Goal: Task Accomplishment & Management: Manage account settings

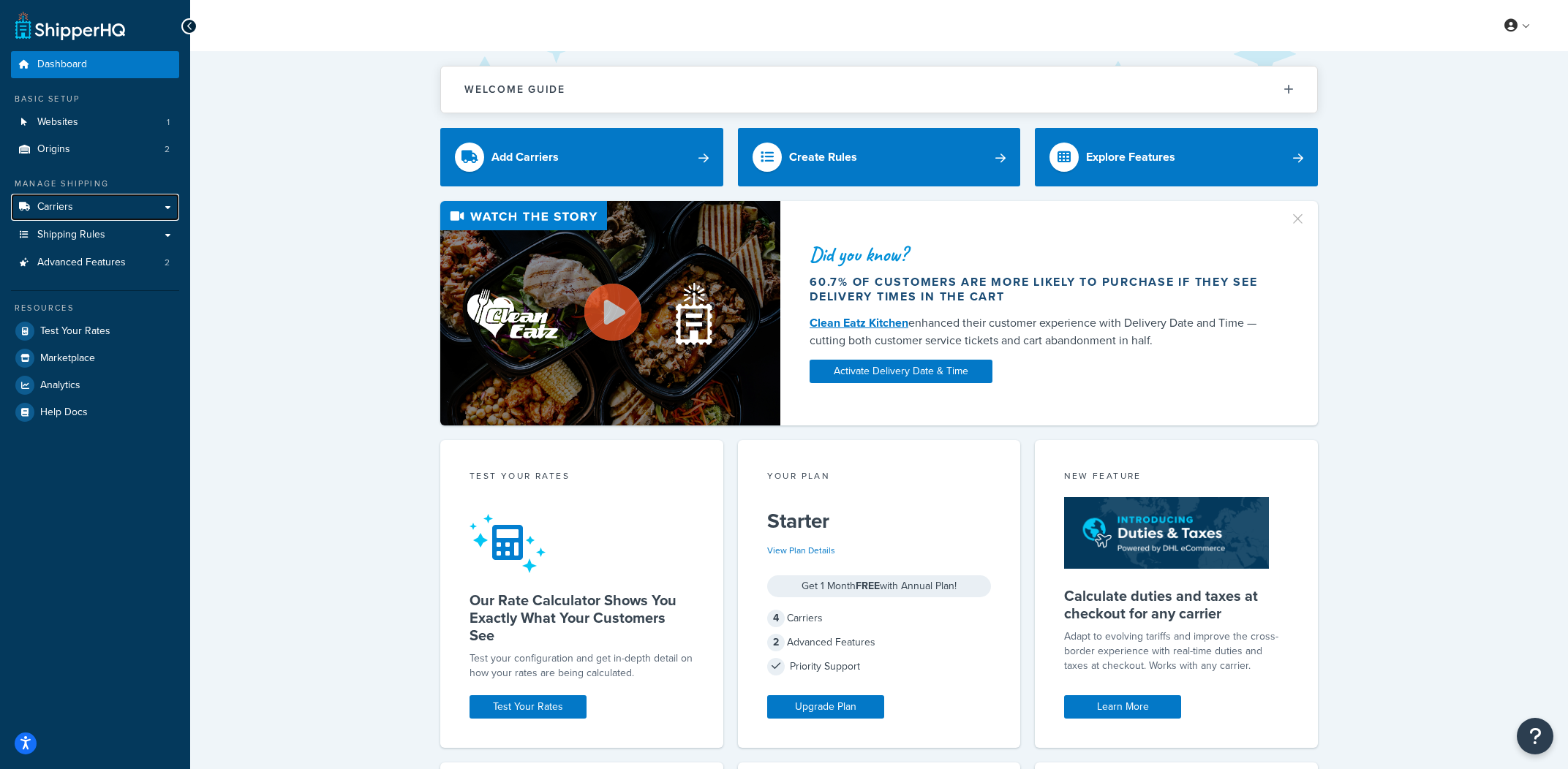
click at [104, 216] on link "Carriers" at bounding box center [95, 207] width 169 height 27
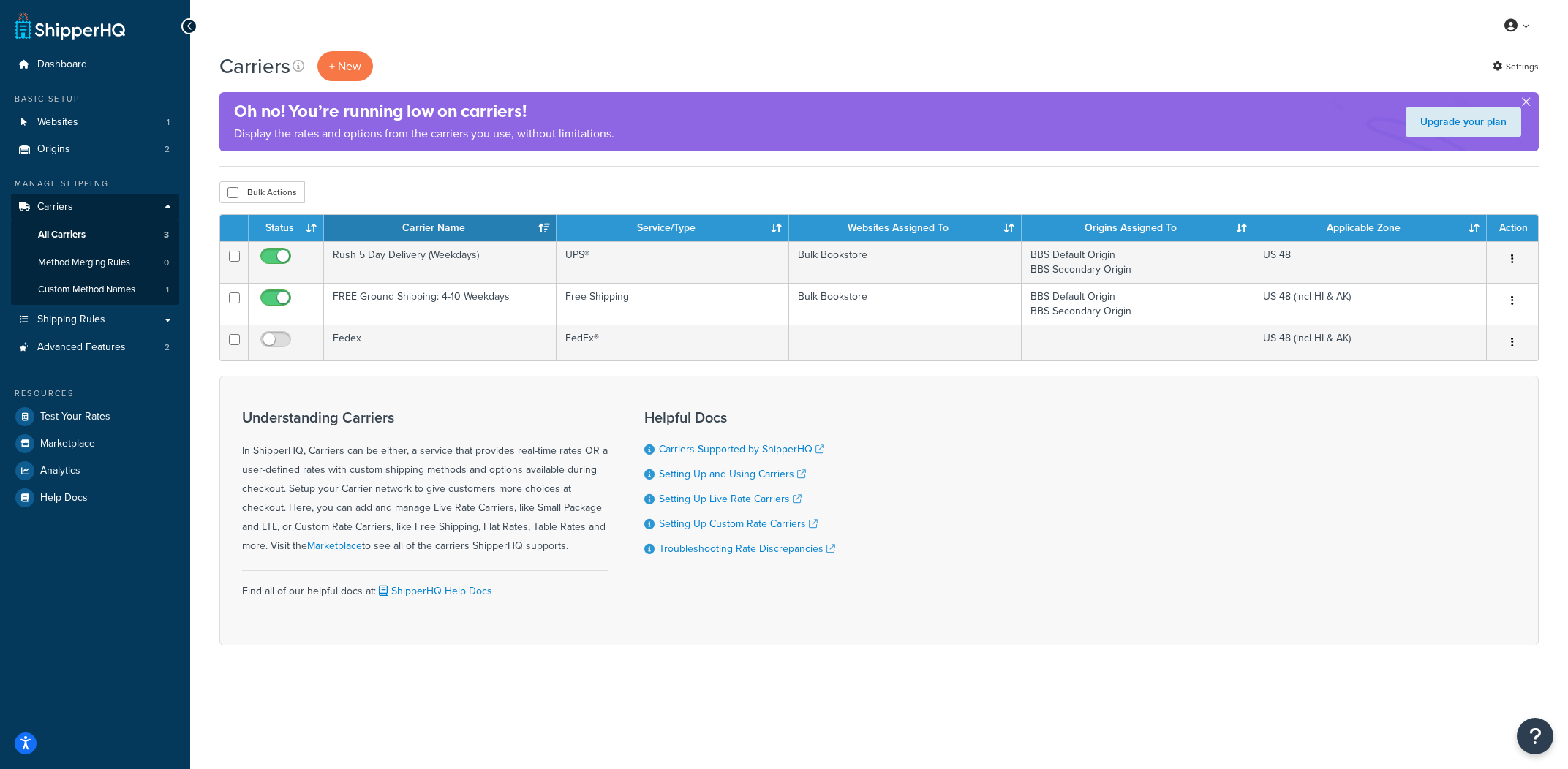
click at [1514, 81] on div "Carriers + New Settings" at bounding box center [879, 66] width 1319 height 30
click at [1512, 77] on div "Carriers + New Settings" at bounding box center [879, 66] width 1319 height 30
click at [1507, 74] on link "Settings" at bounding box center [1515, 66] width 46 height 21
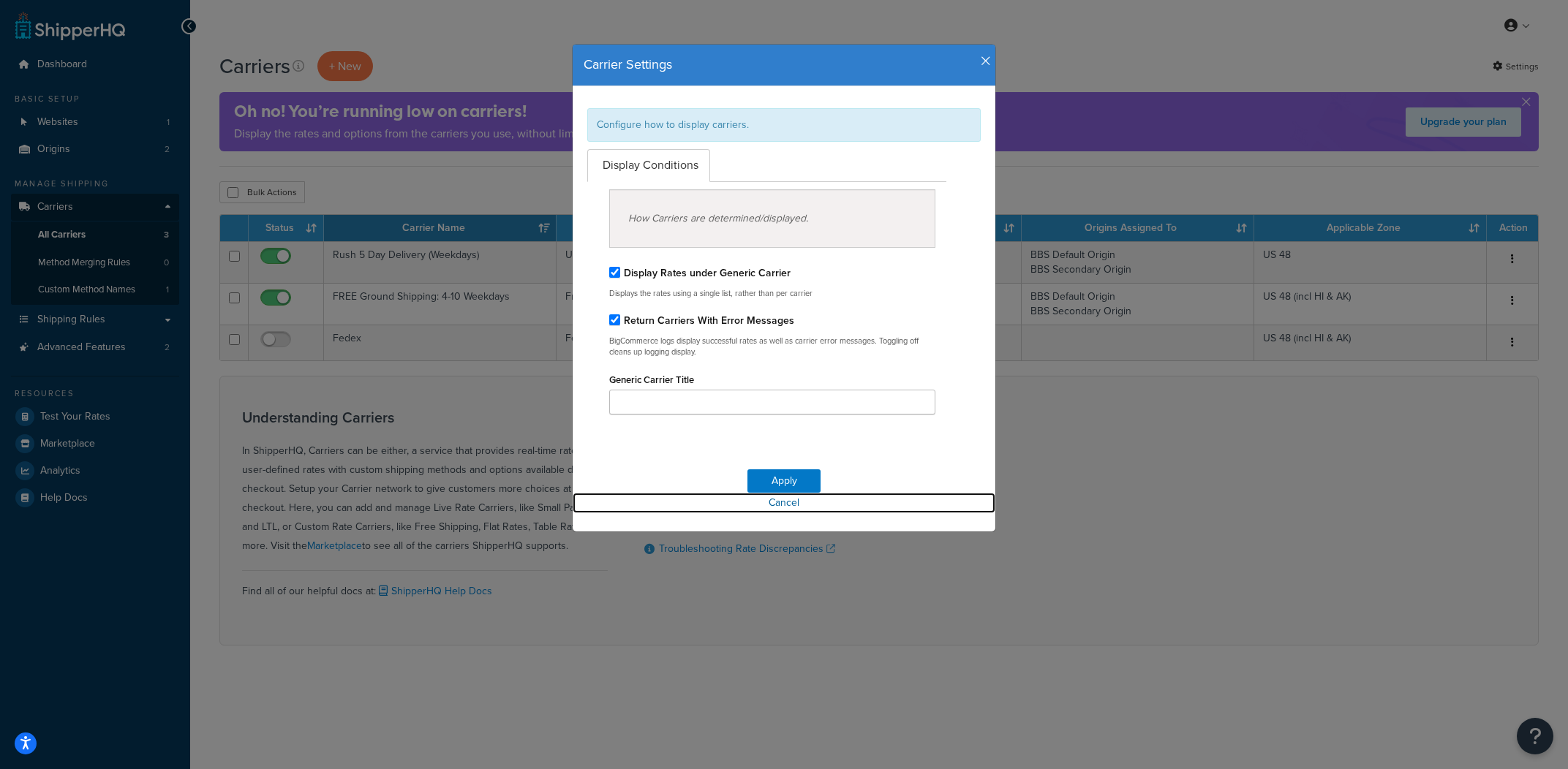
click at [787, 513] on link "Cancel" at bounding box center [784, 503] width 423 height 21
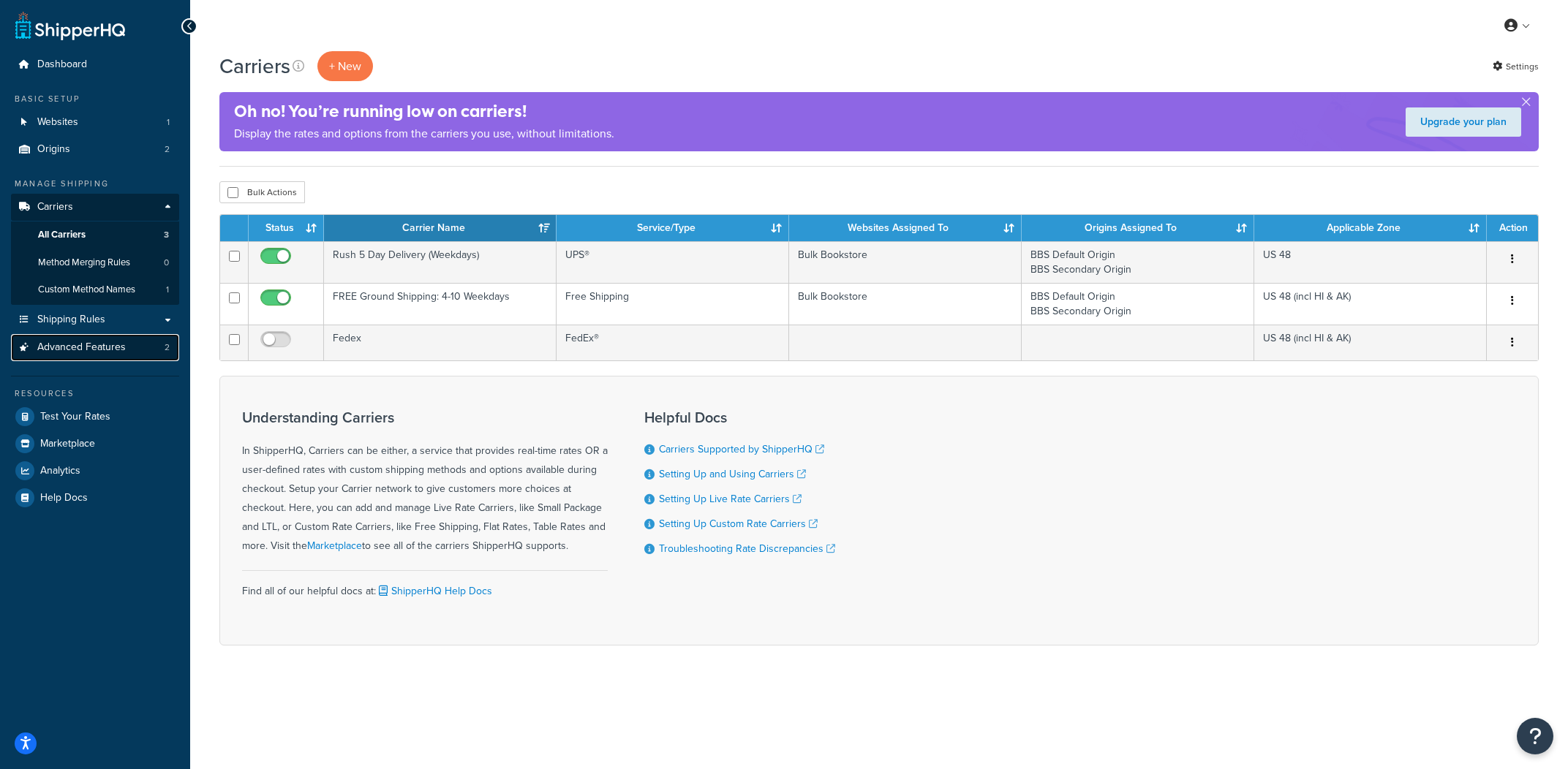
click at [69, 354] on span "Advanced Features" at bounding box center [81, 347] width 89 height 12
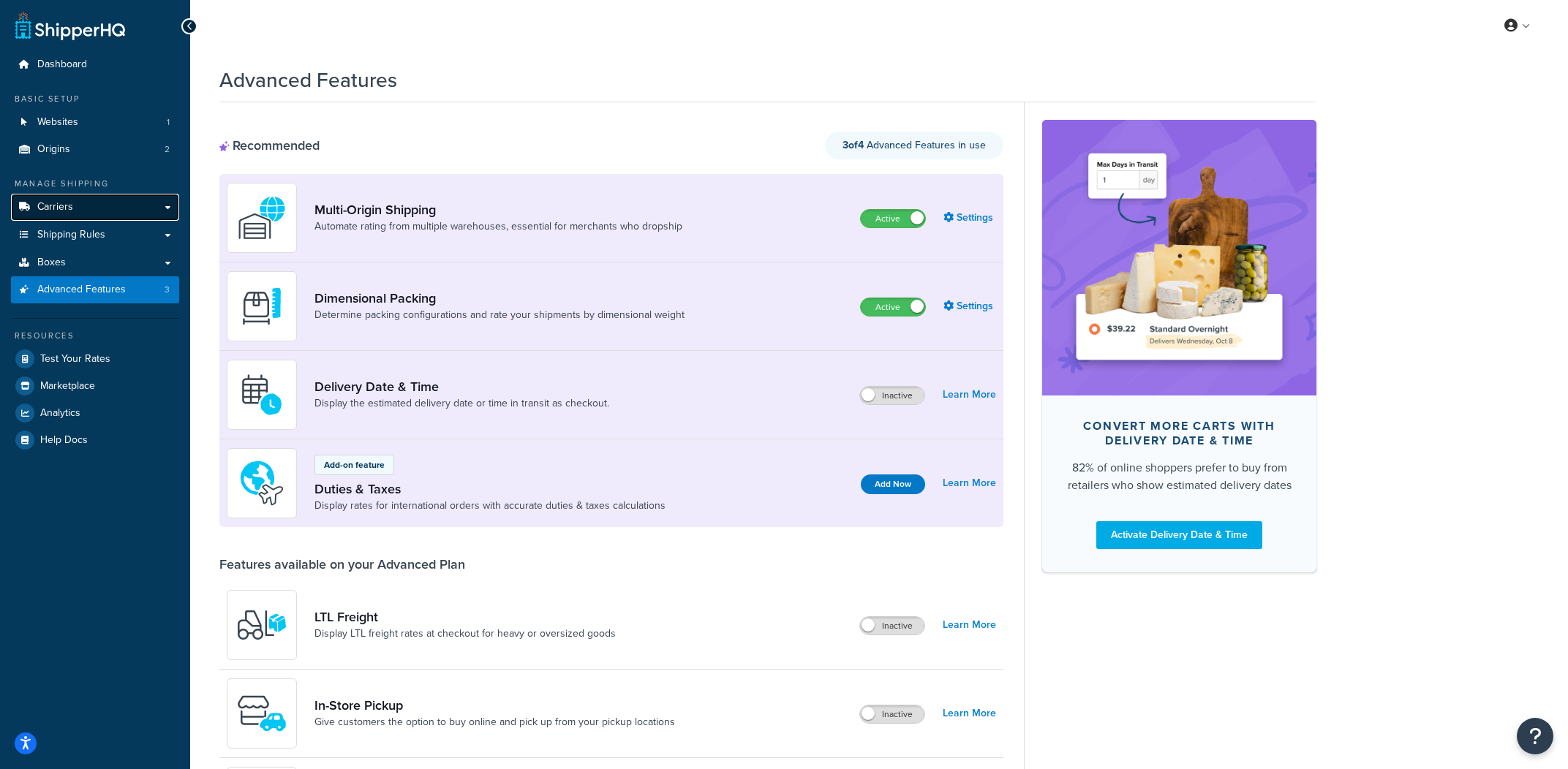
click at [105, 203] on link "Carriers" at bounding box center [95, 207] width 169 height 27
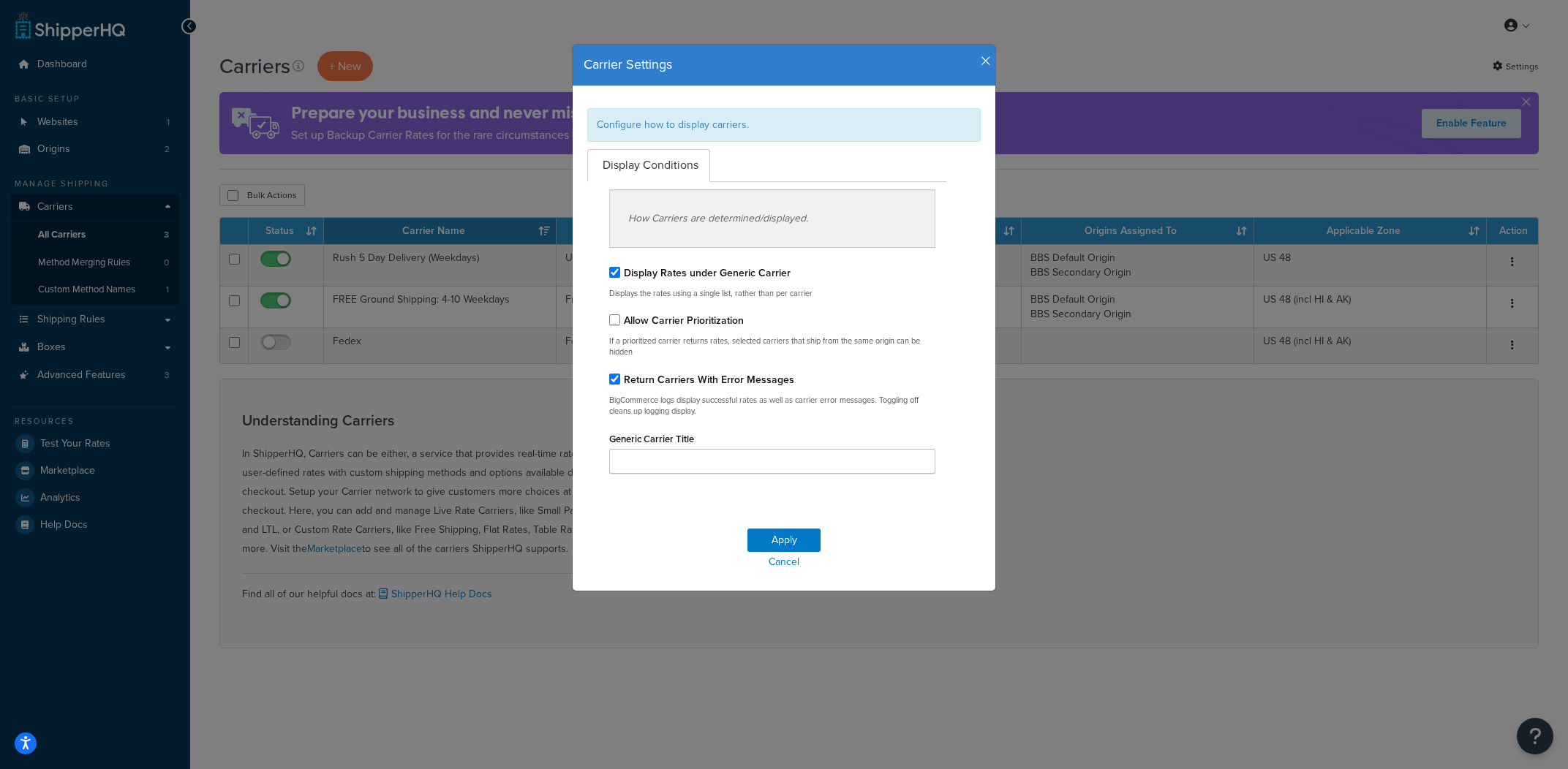
click at [749, 280] on label "Display Rates under Generic Carrier" at bounding box center [707, 273] width 167 height 16
click at [620, 278] on input "Display Rates under Generic Carrier" at bounding box center [614, 272] width 11 height 11
checkbox input "false"
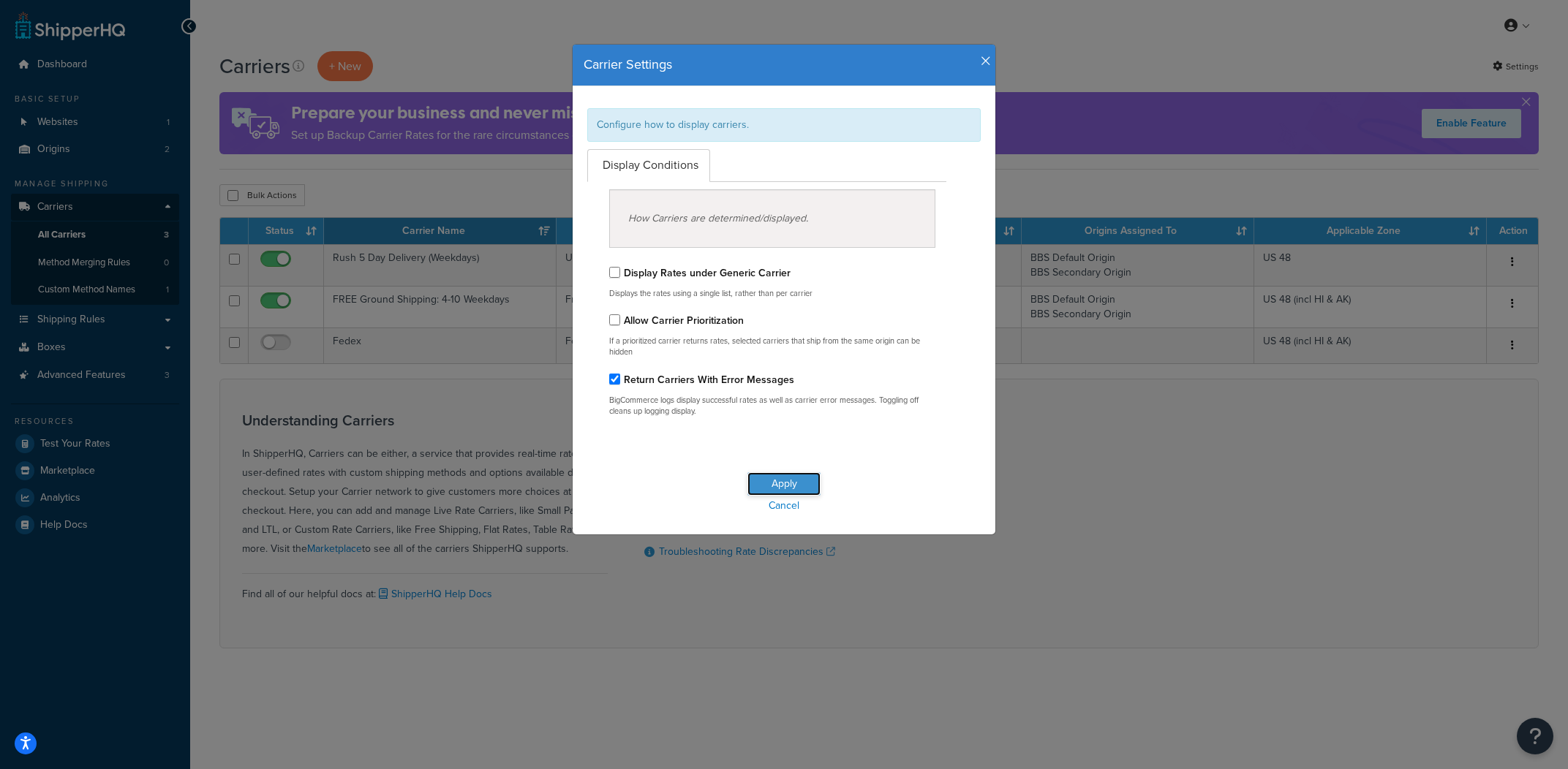
click at [799, 490] on button "Apply" at bounding box center [784, 484] width 73 height 23
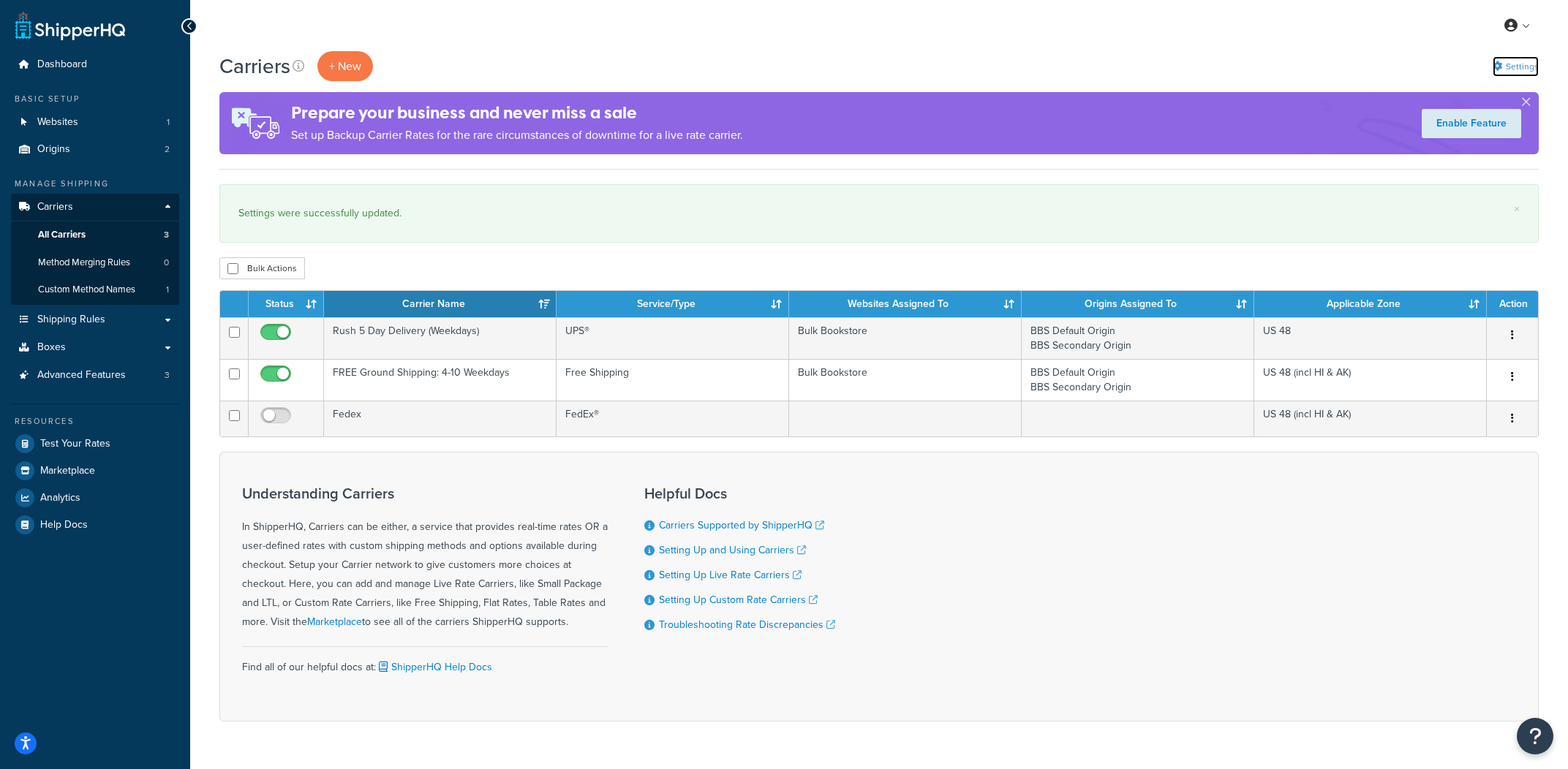
click at [1514, 65] on link "Settings" at bounding box center [1515, 66] width 46 height 21
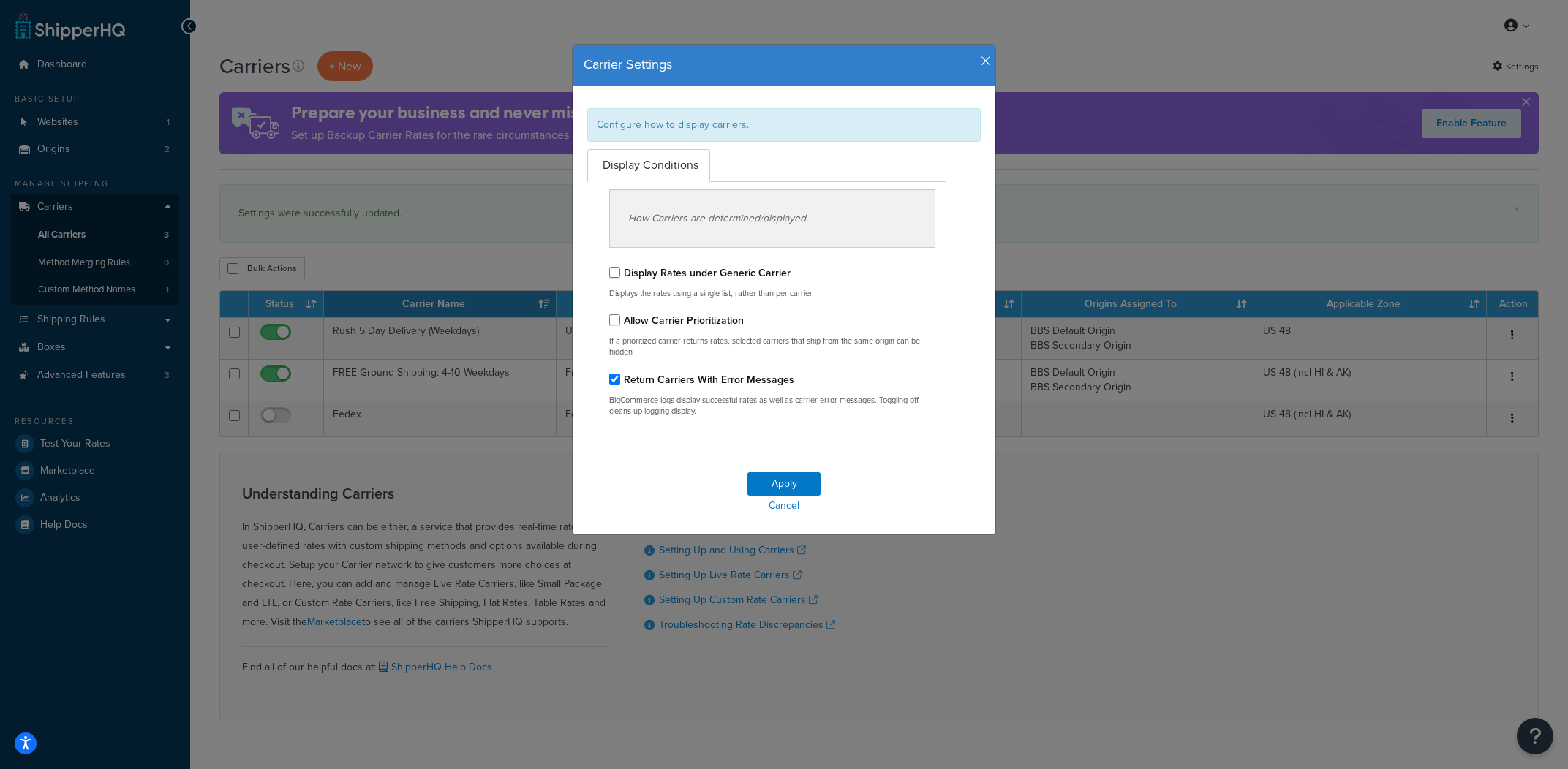
click at [679, 319] on label "Allow Carrier Prioritization" at bounding box center [684, 321] width 120 height 16
click at [620, 319] on input "Allow Carrier Prioritization" at bounding box center [614, 319] width 11 height 11
click at [674, 332] on div "Allow Carrier Prioritization If a prioritized carrier returns rates, selected c…" at bounding box center [772, 334] width 326 height 49
click at [673, 322] on label "Allow Carrier Prioritization" at bounding box center [684, 321] width 120 height 16
click at [620, 322] on input "Allow Carrier Prioritization" at bounding box center [614, 319] width 11 height 11
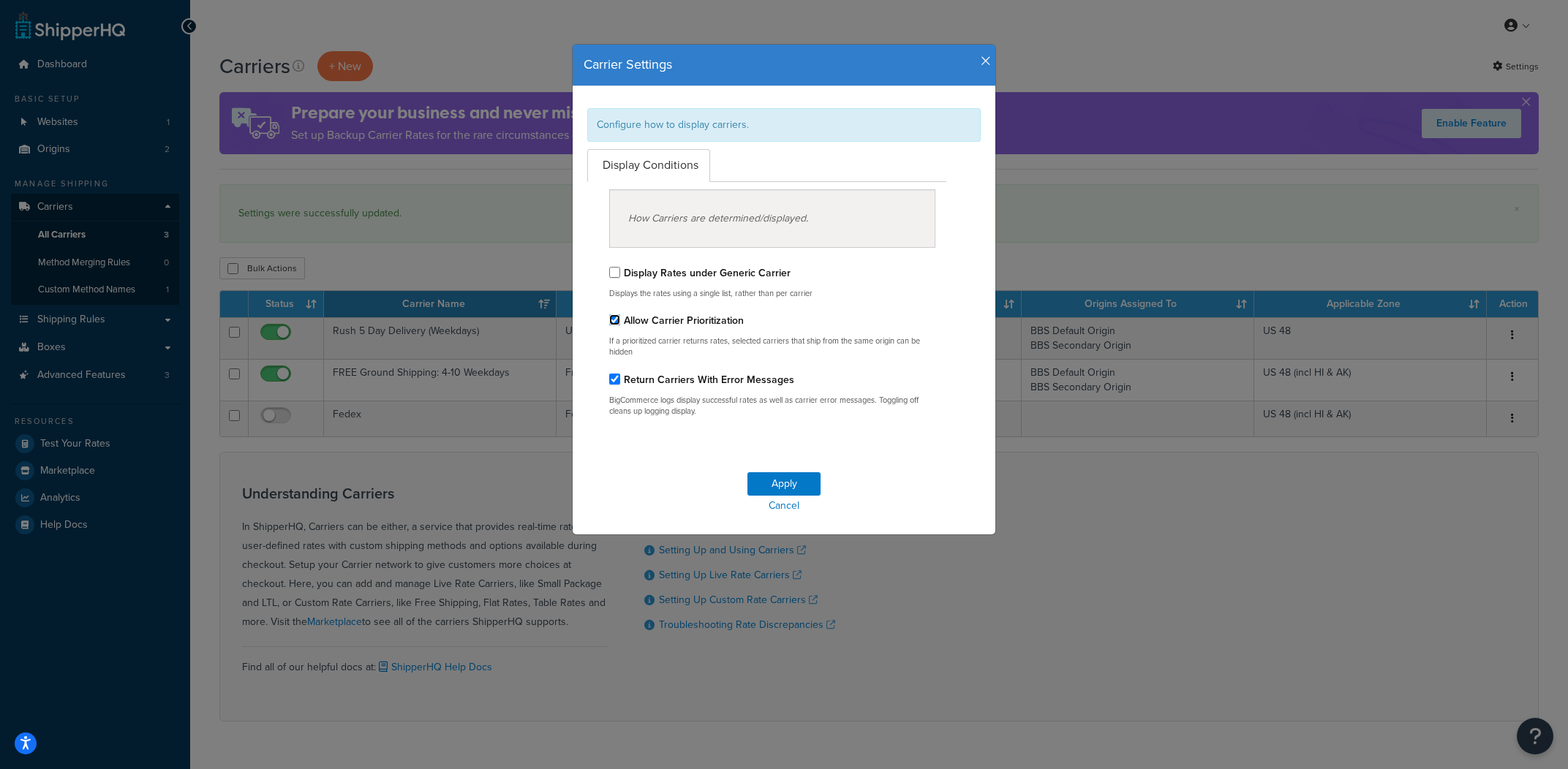
checkbox input "false"
click at [665, 268] on label "Display Rates under Generic Carrier" at bounding box center [707, 273] width 167 height 16
click at [620, 268] on input "Display Rates under Generic Carrier" at bounding box center [614, 272] width 11 height 11
checkbox input "true"
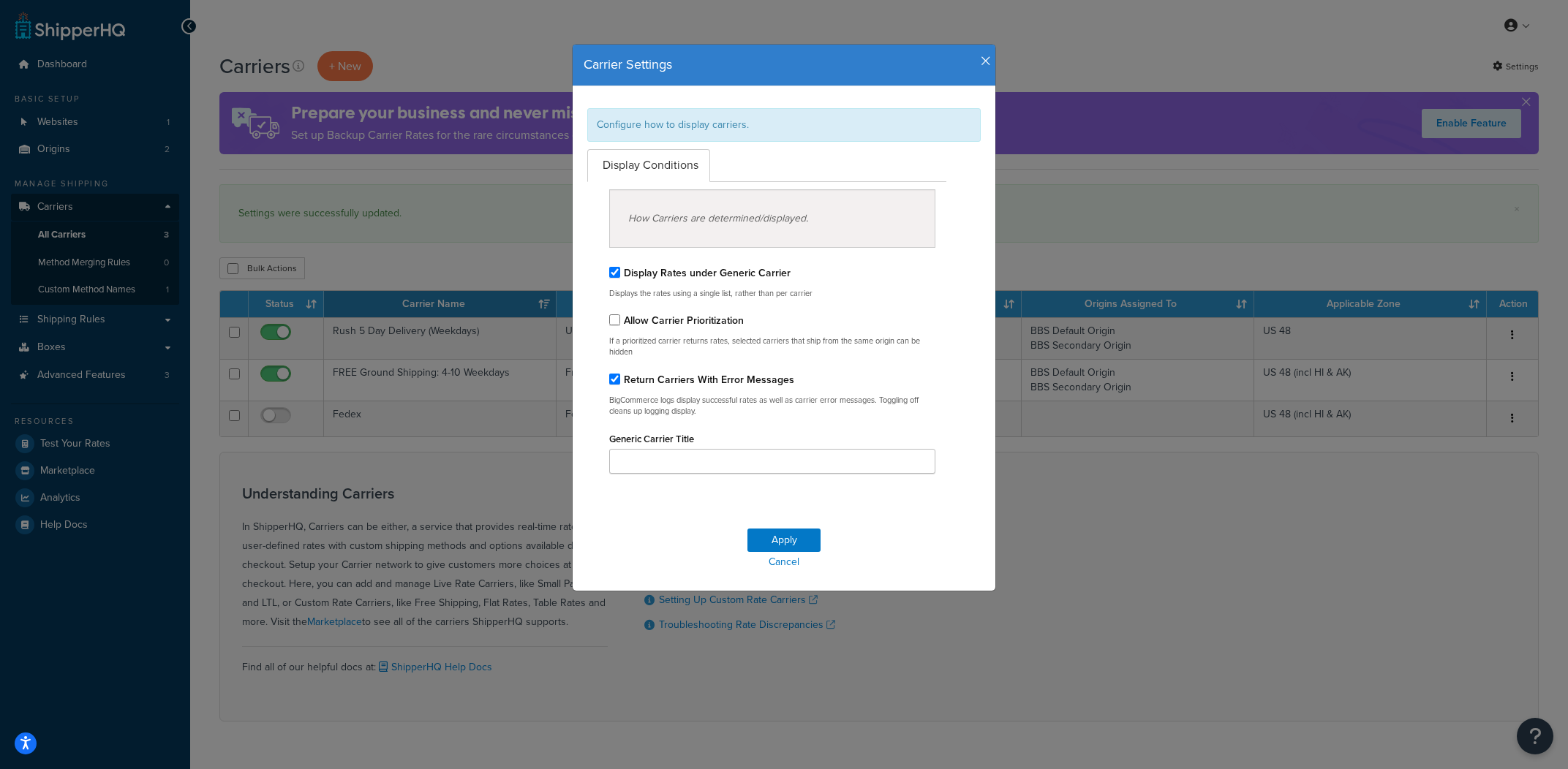
click at [705, 385] on label "Return Carriers With Error Messages" at bounding box center [709, 380] width 170 height 16
click at [620, 385] on input "Return Carriers With Error Messages" at bounding box center [614, 378] width 11 height 11
checkbox input "false"
click at [796, 540] on button "Apply" at bounding box center [784, 540] width 73 height 23
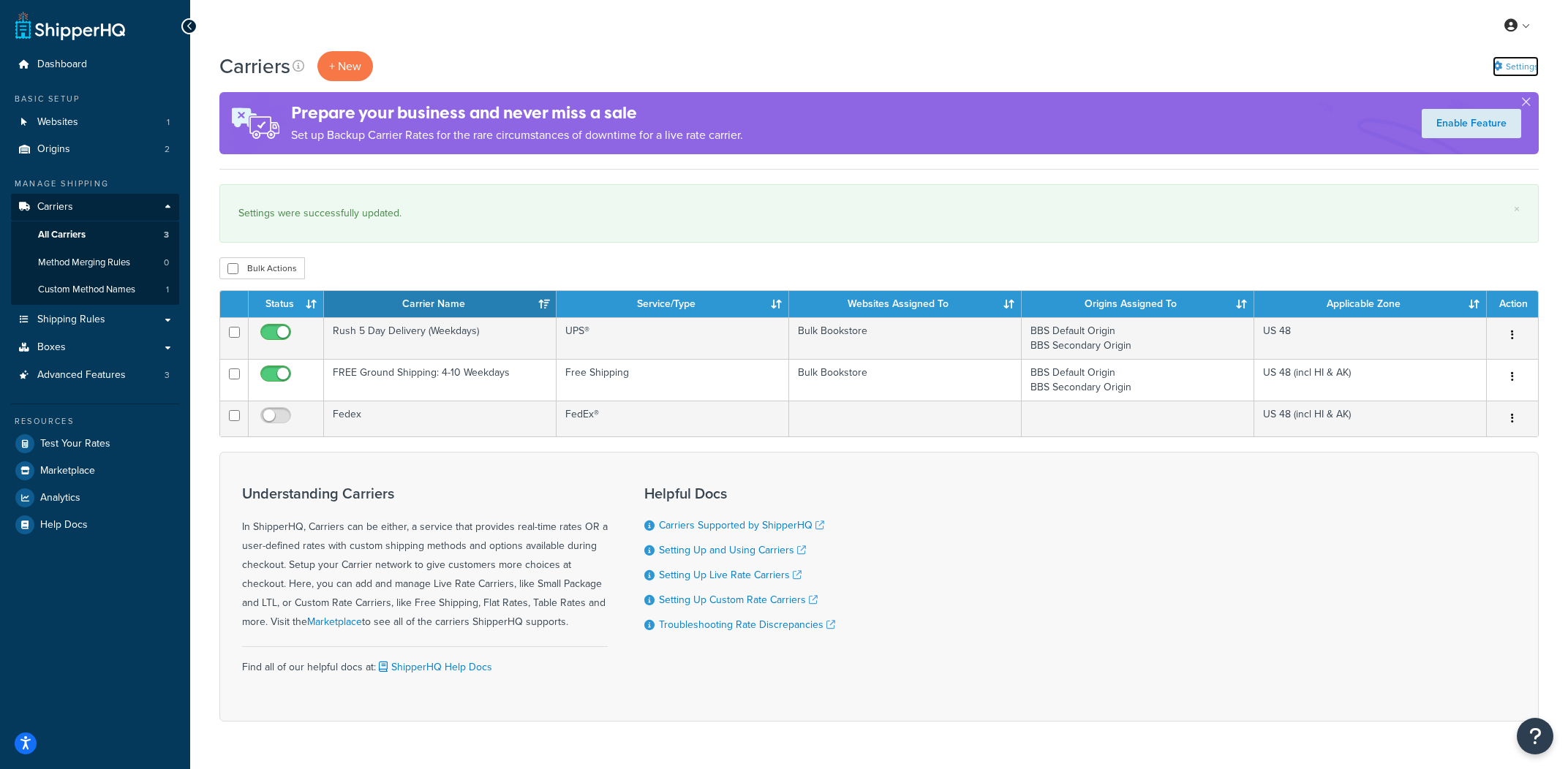
click at [1521, 66] on link "Settings" at bounding box center [1515, 66] width 46 height 21
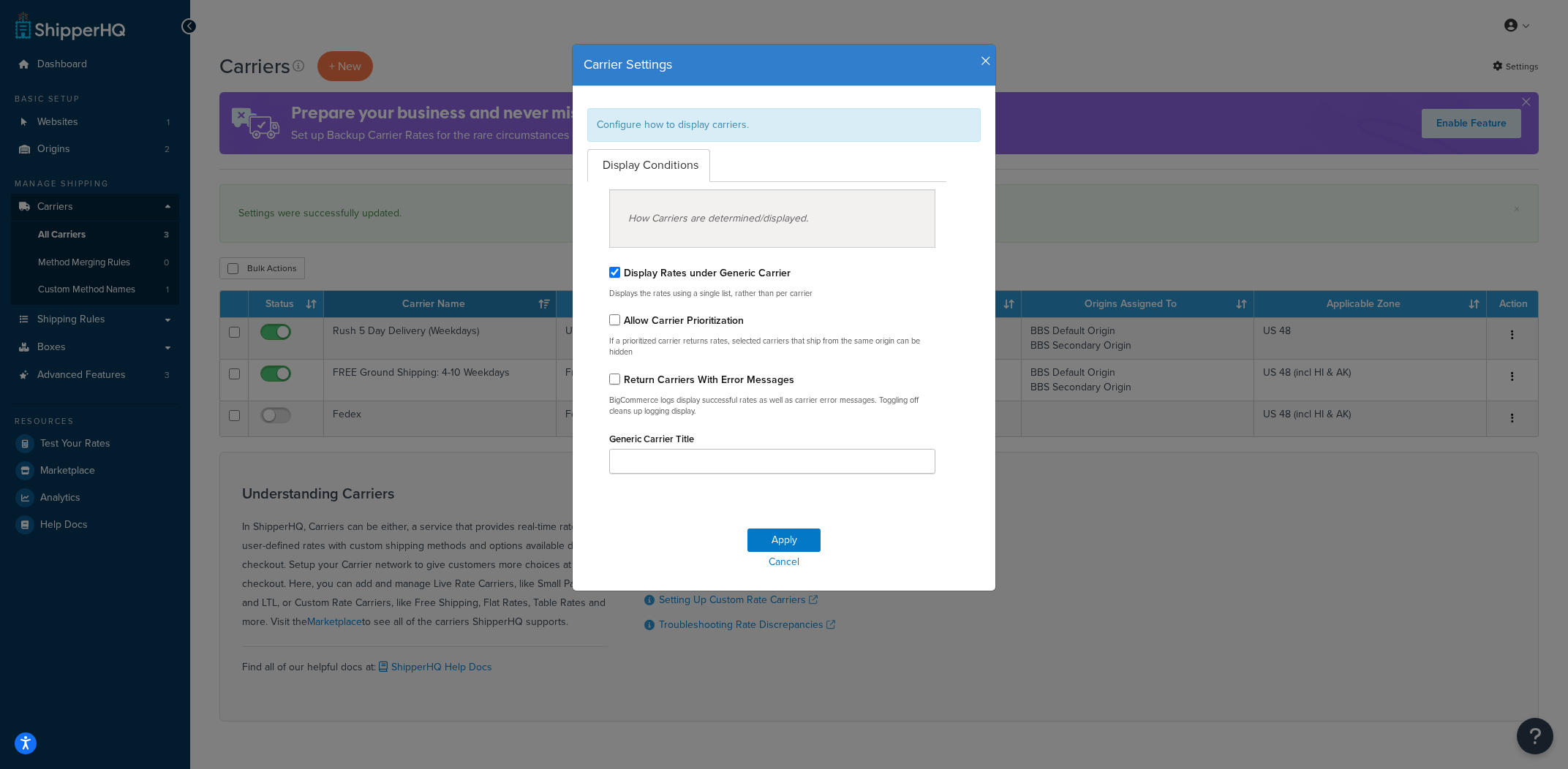
click at [710, 386] on label "Return Carriers With Error Messages" at bounding box center [709, 380] width 170 height 16
click at [620, 385] on input "Return Carriers With Error Messages" at bounding box center [614, 378] width 11 height 11
checkbox input "true"
click at [754, 470] on input "Generic Carrier Title" at bounding box center [772, 461] width 326 height 25
type input "-"
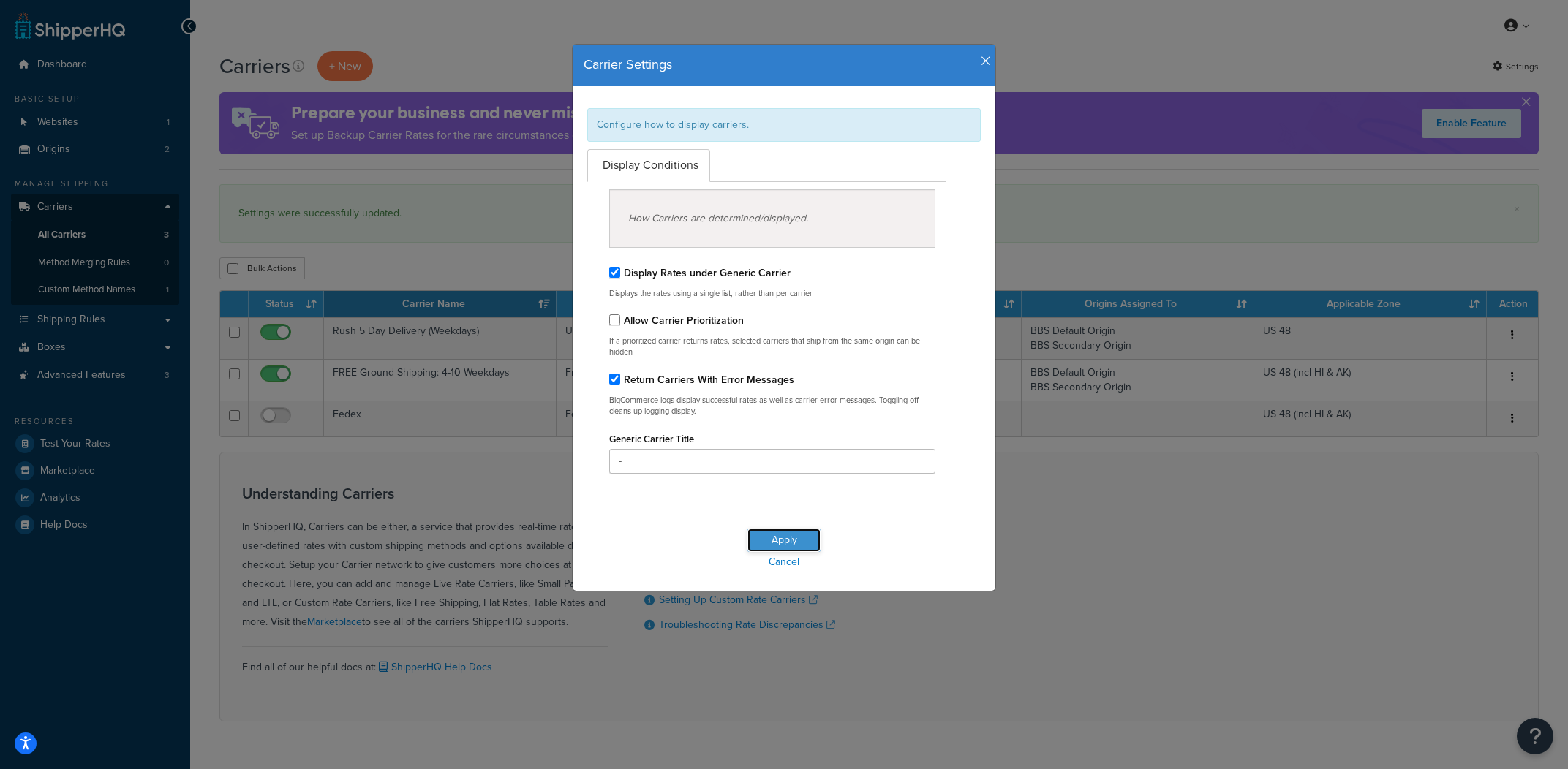
click at [789, 538] on button "Apply" at bounding box center [784, 540] width 73 height 23
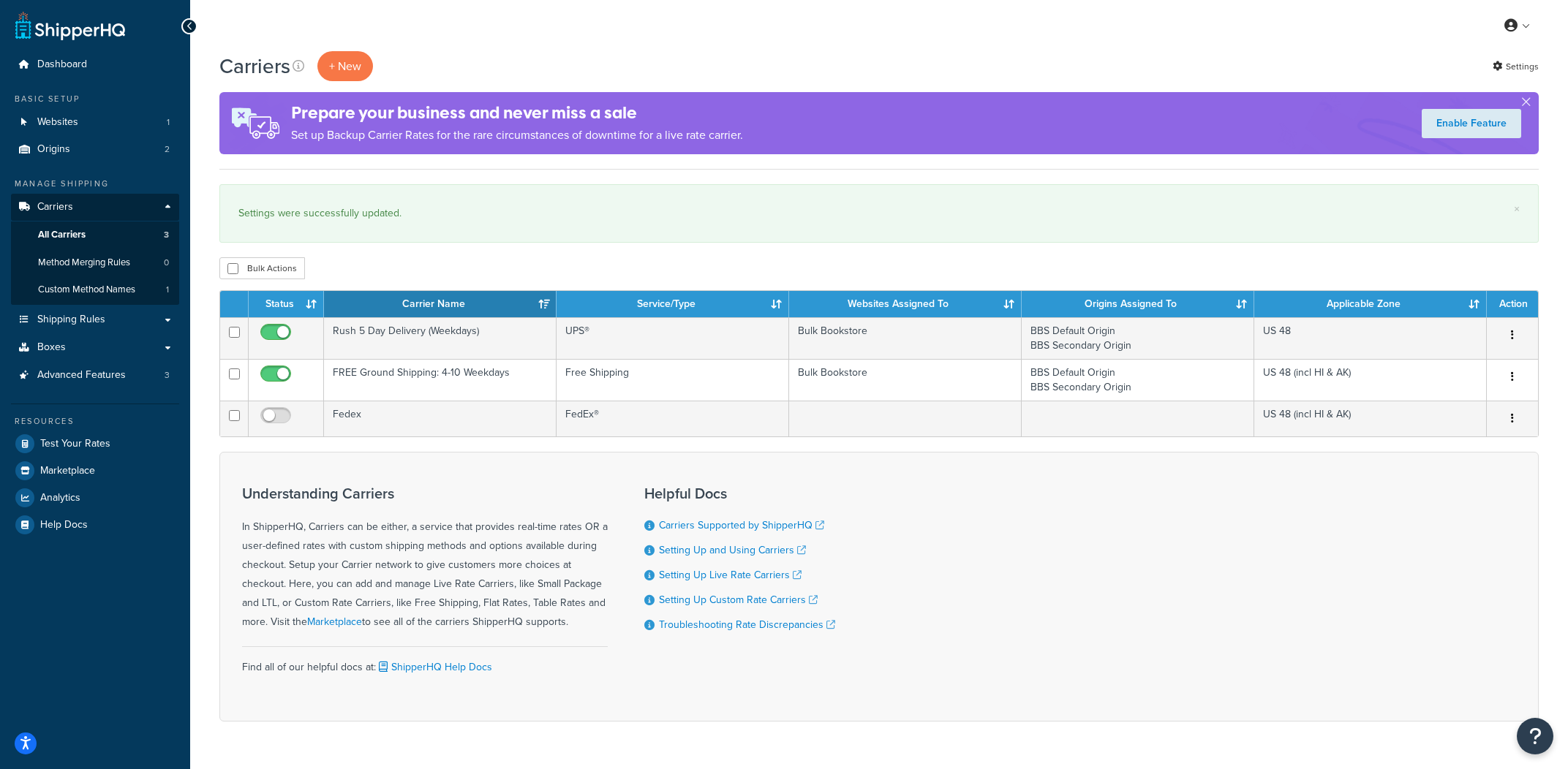
click at [1509, 50] on div "My Profile Billing Global Settings Contact Us Logout" at bounding box center [878, 25] width 1377 height 51
click at [1509, 52] on div "Carriers + New Settings" at bounding box center [879, 66] width 1319 height 30
click at [1507, 58] on link "Settings" at bounding box center [1515, 66] width 46 height 21
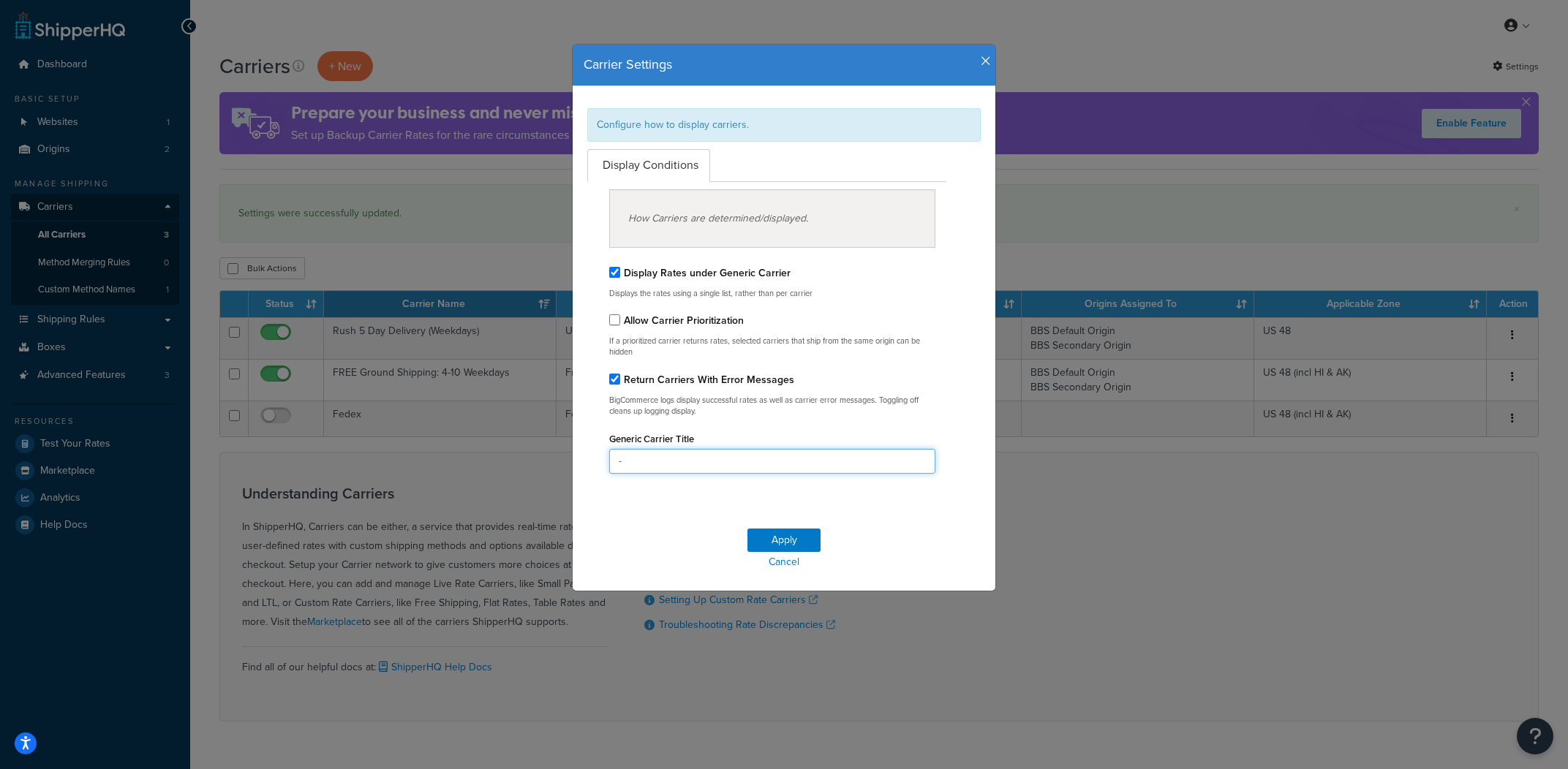
click at [789, 460] on input "-" at bounding box center [772, 461] width 326 height 25
click at [796, 545] on button "Apply" at bounding box center [784, 540] width 73 height 23
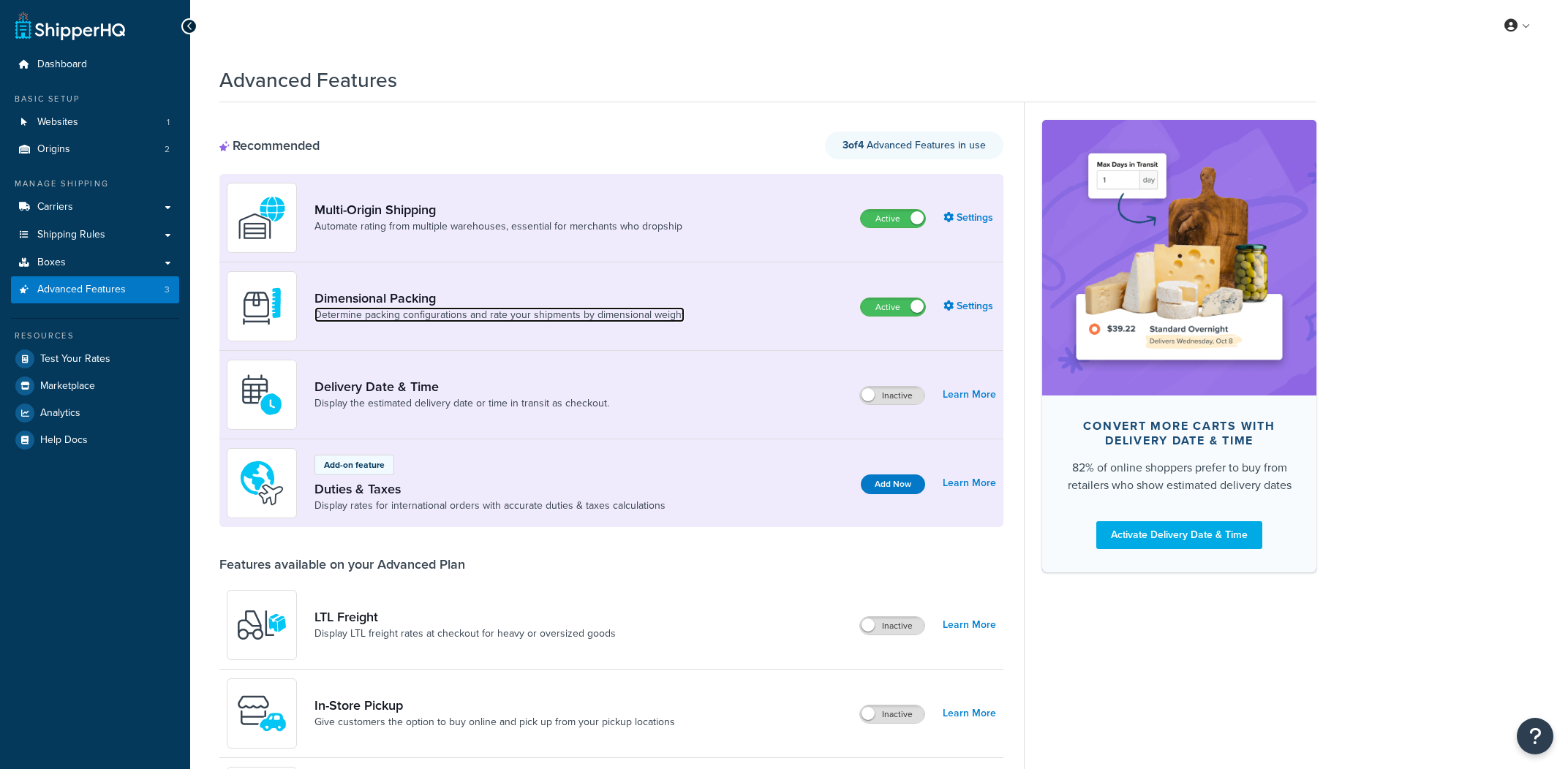
click at [439, 308] on link "Determine packing configurations and rate your shipments by dimensional weight" at bounding box center [499, 315] width 370 height 15
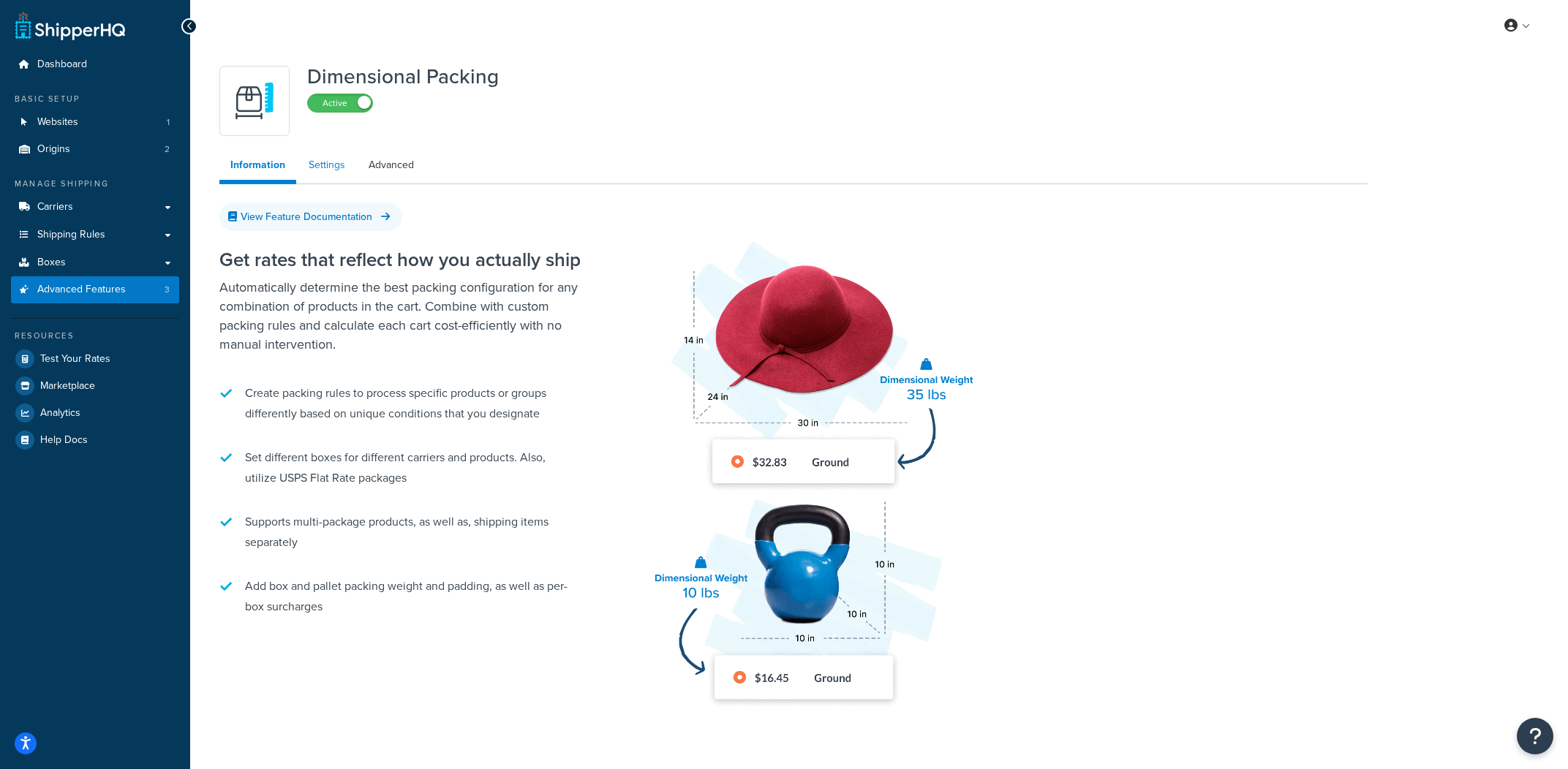
click at [323, 161] on link "Settings" at bounding box center [326, 165] width 58 height 30
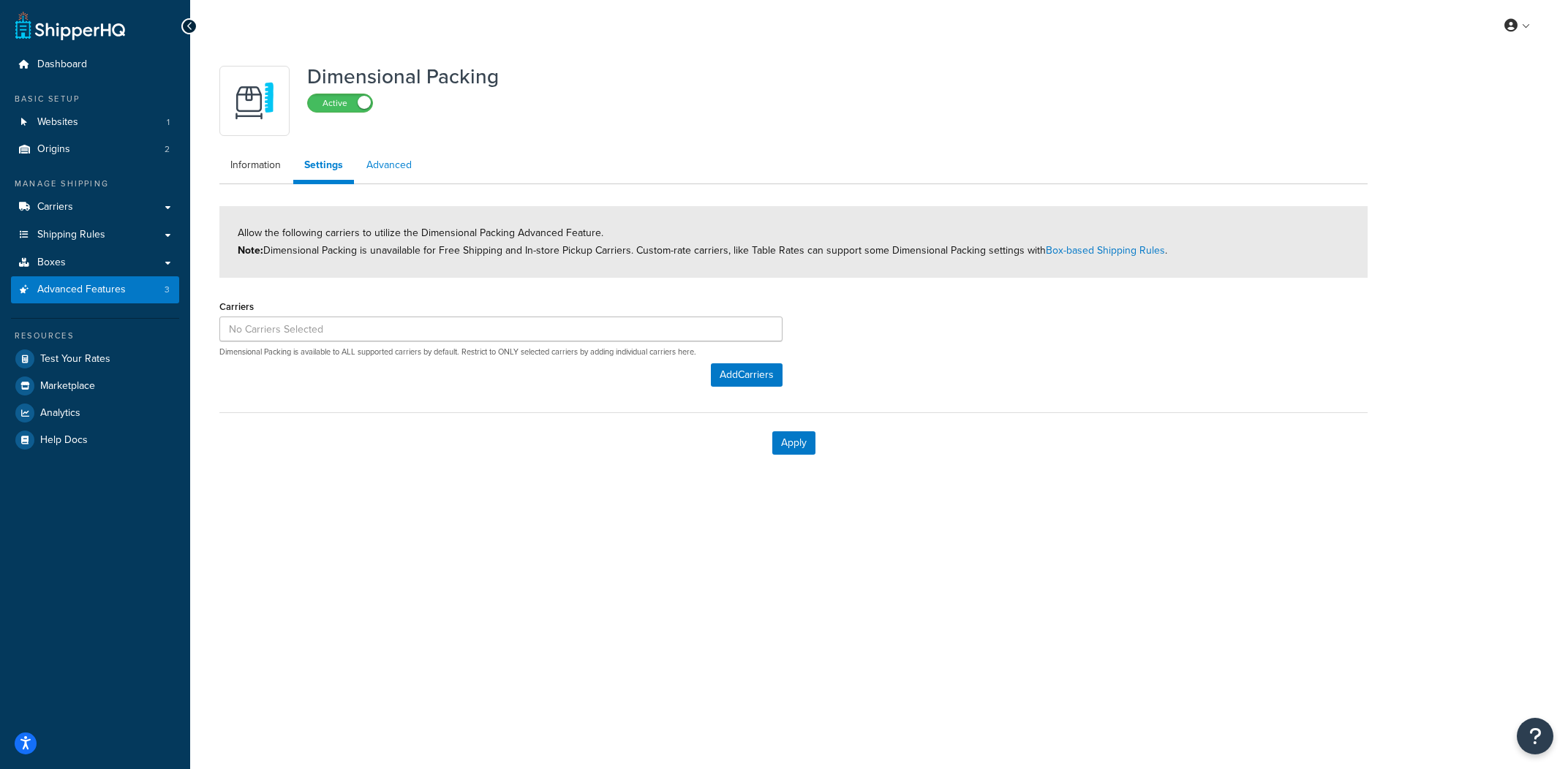
click at [417, 163] on link "Advanced" at bounding box center [389, 165] width 67 height 30
select select "false"
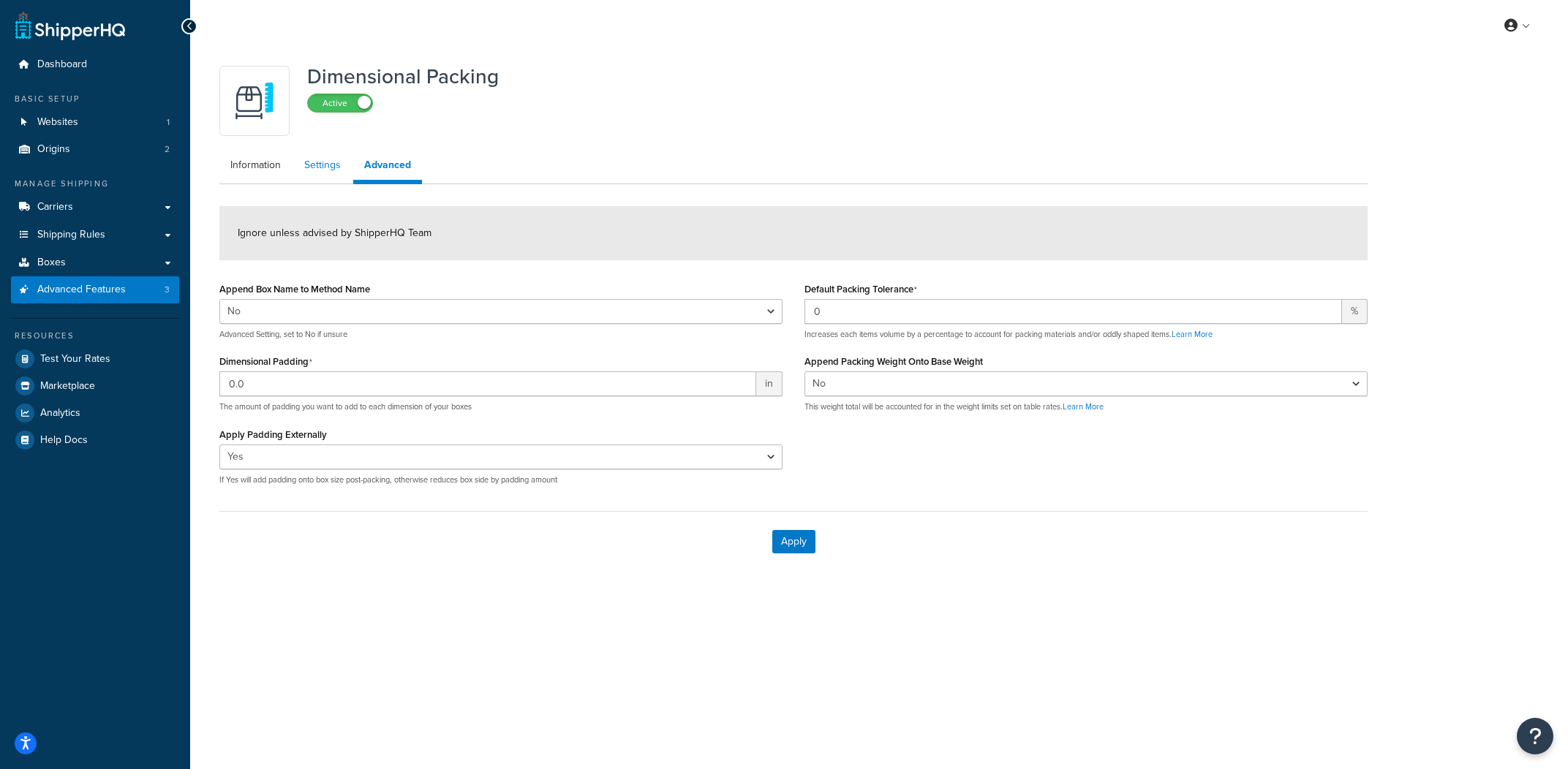
click at [332, 169] on link "Settings" at bounding box center [322, 165] width 58 height 30
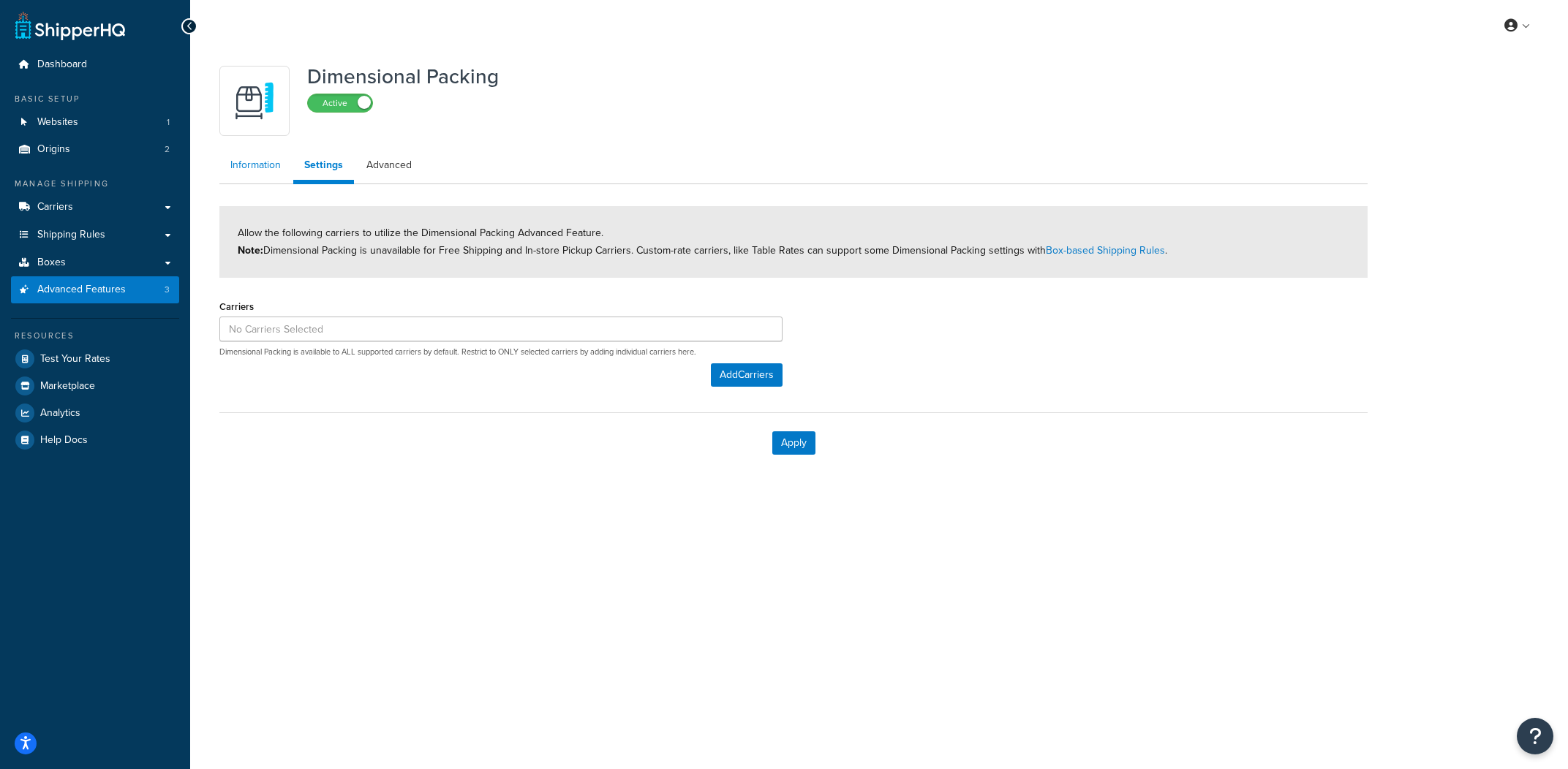
click at [257, 169] on link "Information" at bounding box center [256, 165] width 72 height 30
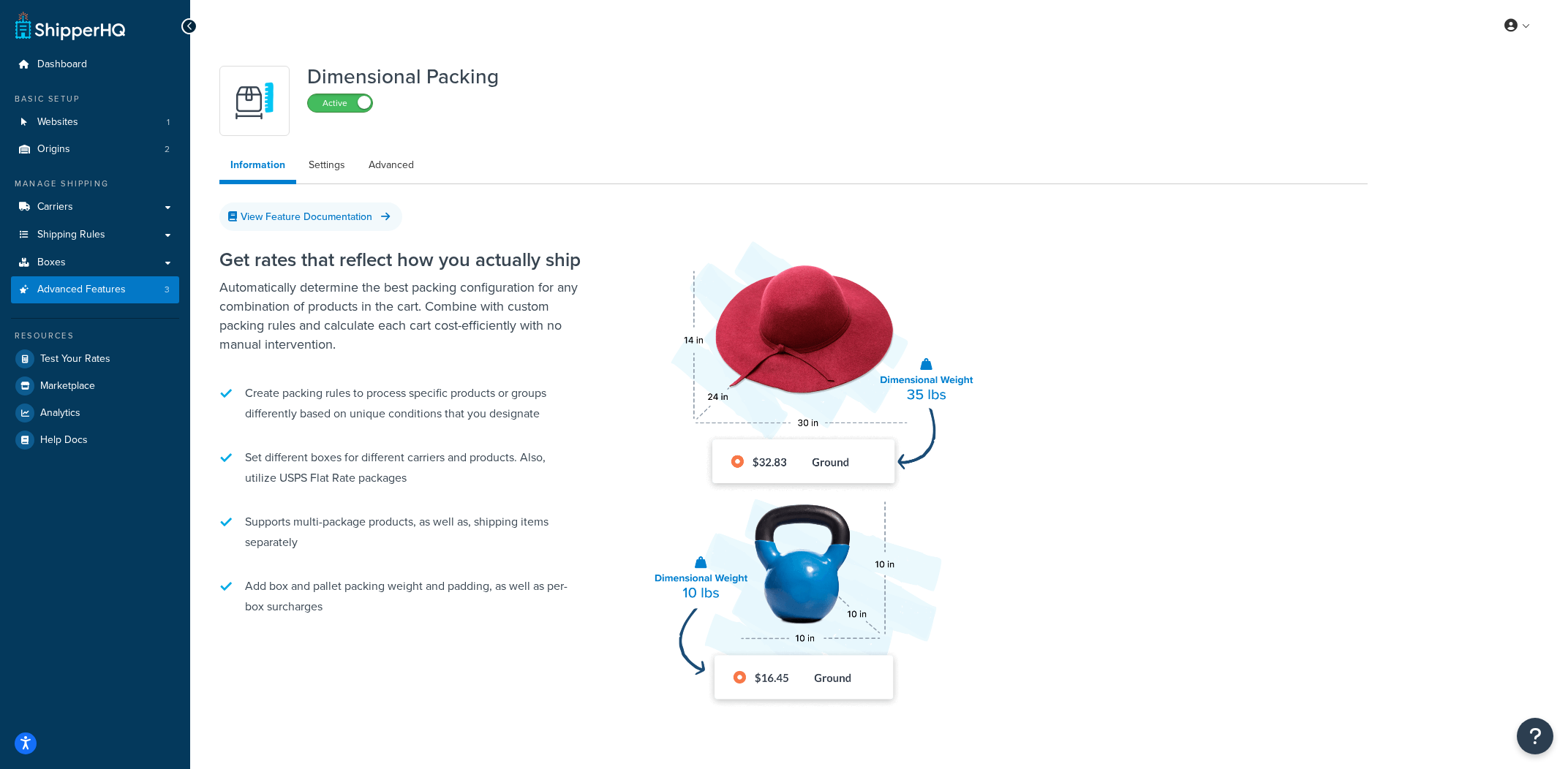
click at [360, 100] on span at bounding box center [364, 102] width 13 height 13
